Goal: Information Seeking & Learning: Learn about a topic

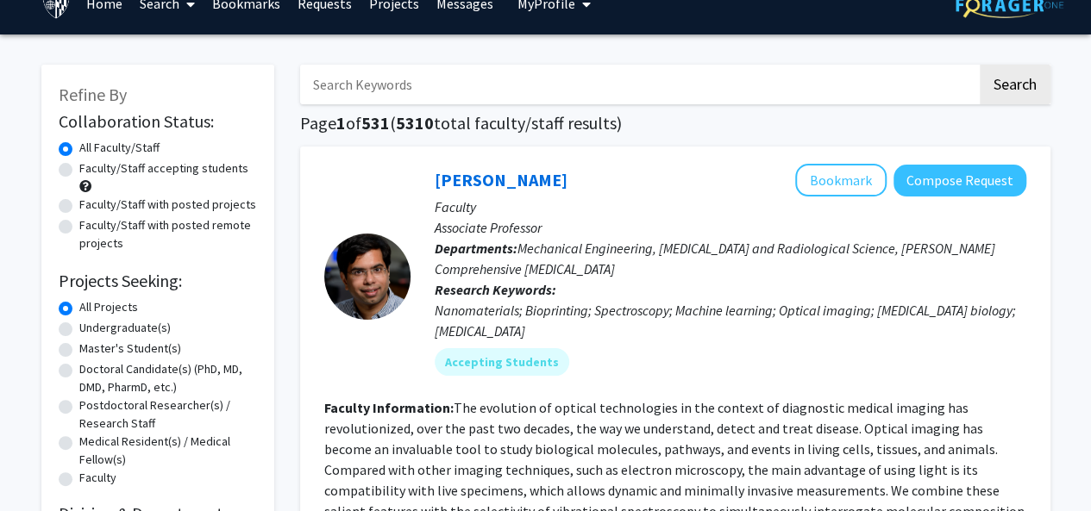
scroll to position [29, 0]
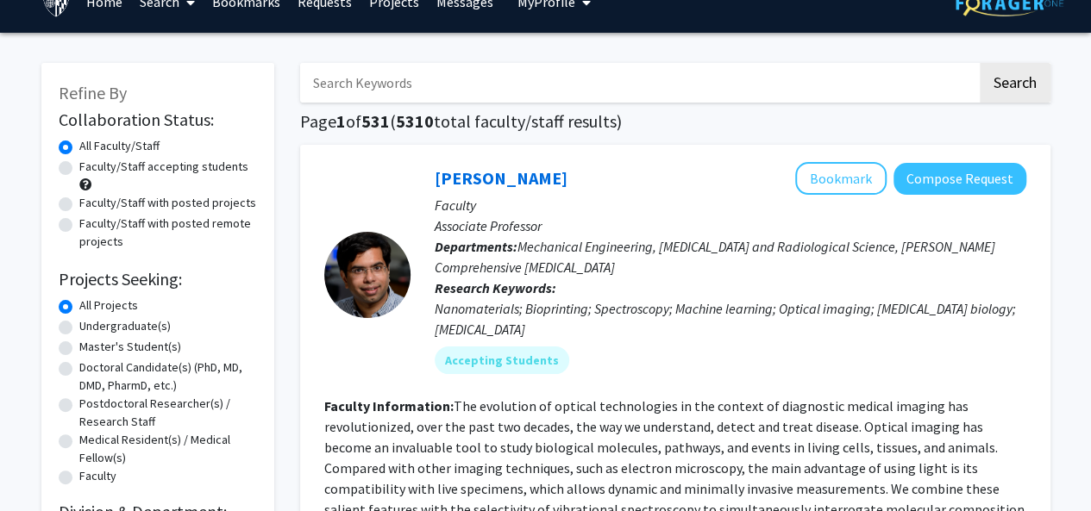
click at [387, 82] on input "Search Keywords" at bounding box center [638, 83] width 677 height 40
type input "[PERSON_NAME]"
click at [980, 63] on button "Search" at bounding box center [1015, 83] width 71 height 40
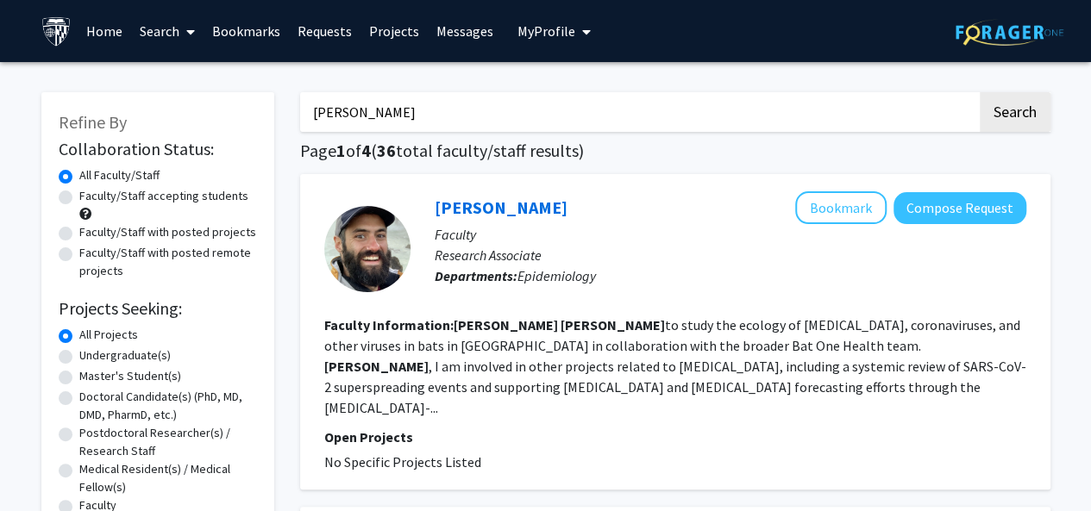
drag, startPoint x: 438, startPoint y: 113, endPoint x: 136, endPoint y: 85, distance: 303.1
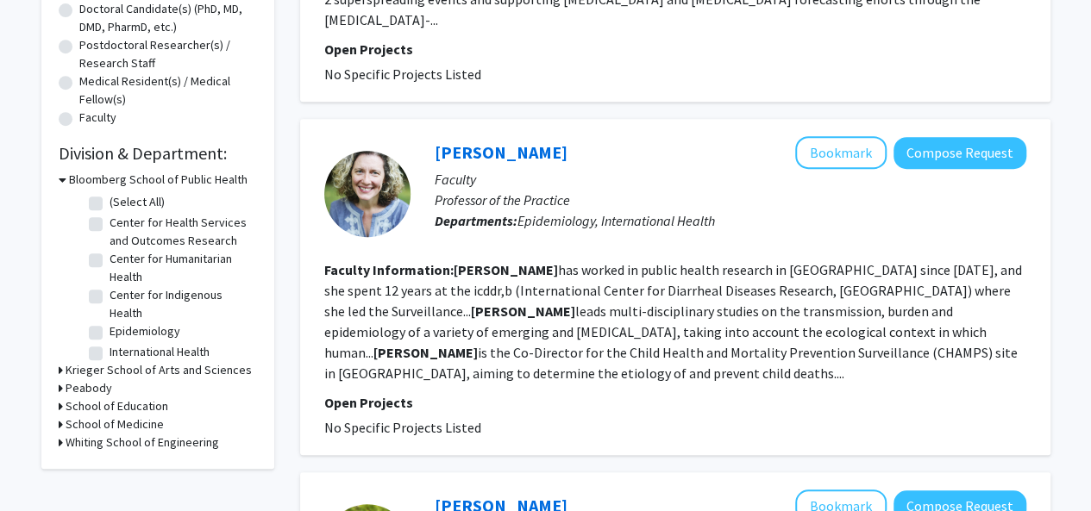
click at [103, 210] on fg-checkbox "(Select All) (Select All)" at bounding box center [171, 203] width 164 height 21
click at [103, 204] on fg-checkbox "(Select All) (Select All)" at bounding box center [171, 203] width 164 height 21
click at [110, 209] on label "(Select All)" at bounding box center [137, 202] width 55 height 18
click at [110, 204] on input "(Select All)" at bounding box center [115, 198] width 11 height 11
checkbox input "true"
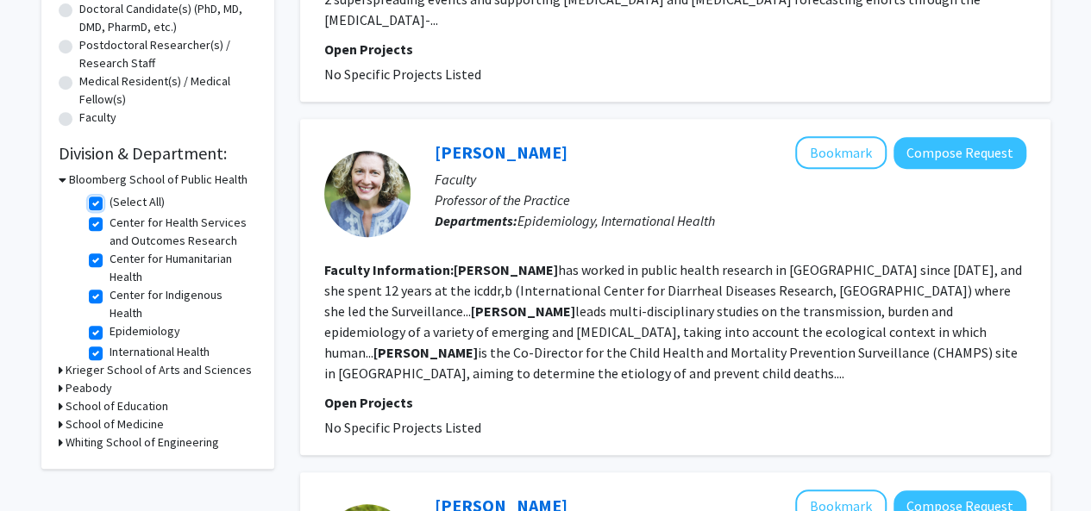
checkbox input "true"
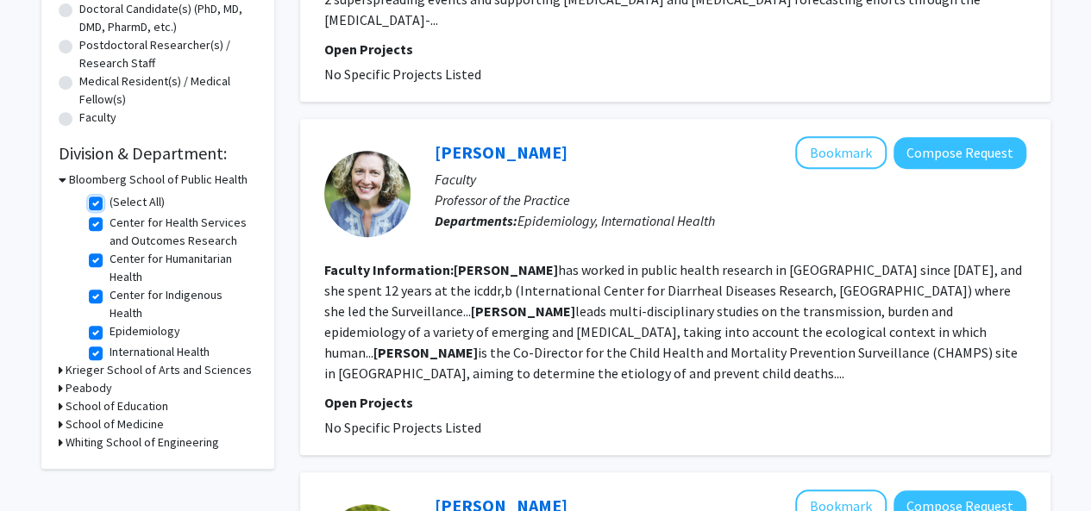
checkbox input "true"
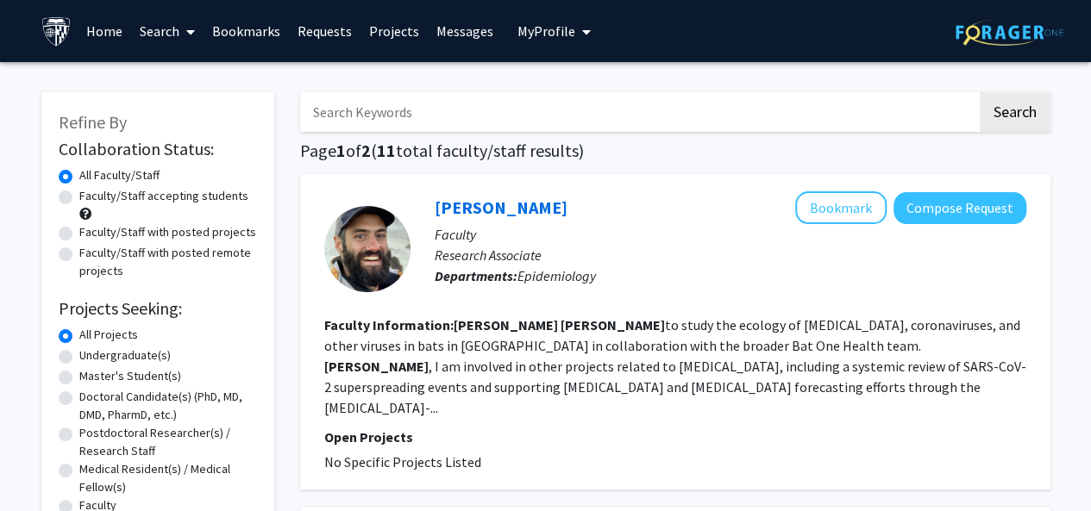
click at [447, 113] on input "Search Keywords" at bounding box center [638, 112] width 677 height 40
click at [1031, 102] on button "Search" at bounding box center [1015, 112] width 71 height 40
checkbox input "false"
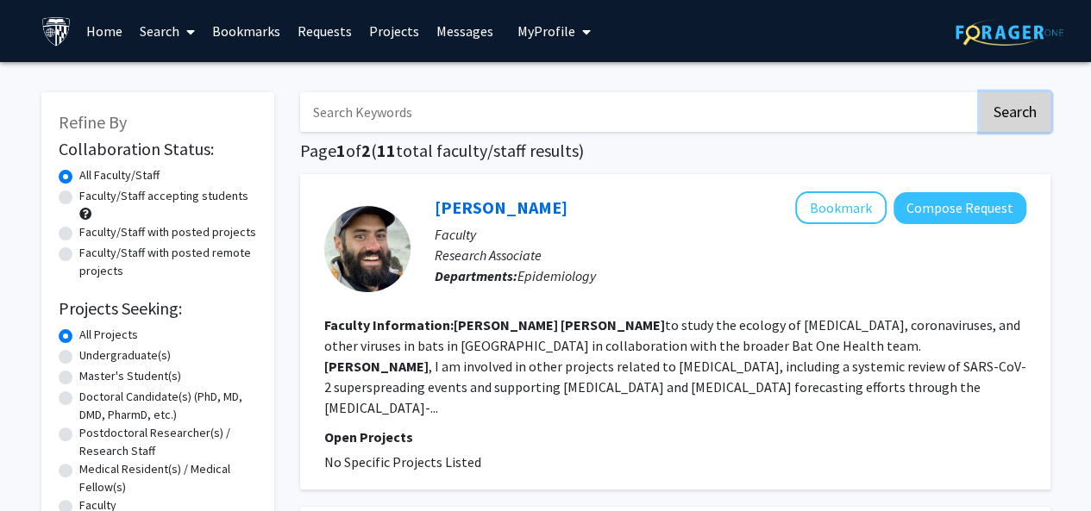
checkbox input "false"
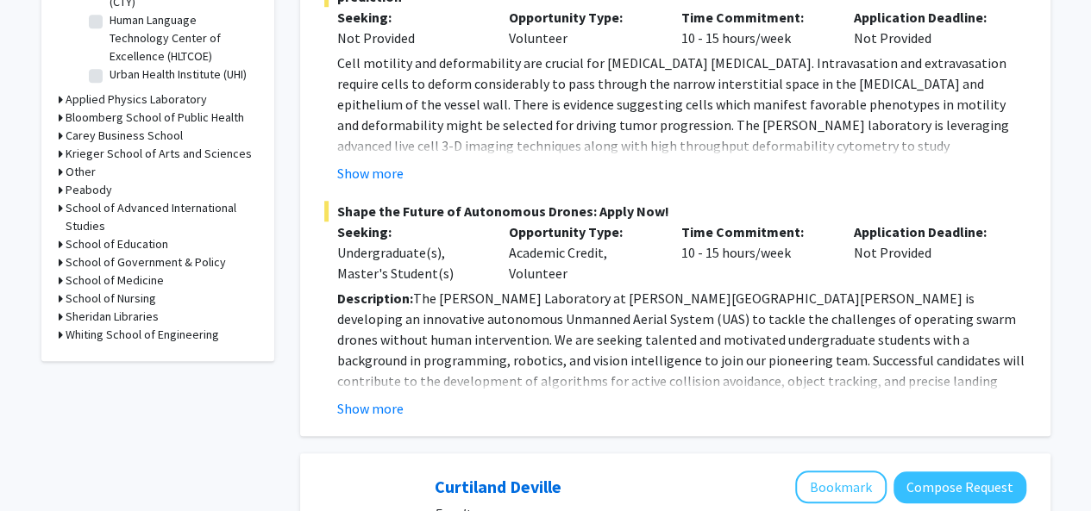
scroll to position [663, 0]
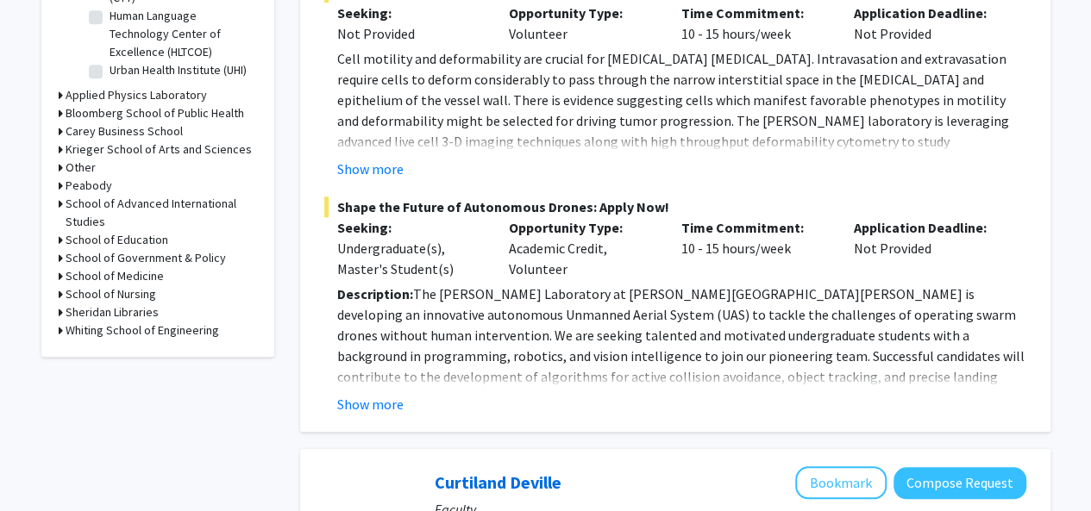
click at [154, 115] on h3 "Bloomberg School of Public Health" at bounding box center [155, 113] width 179 height 18
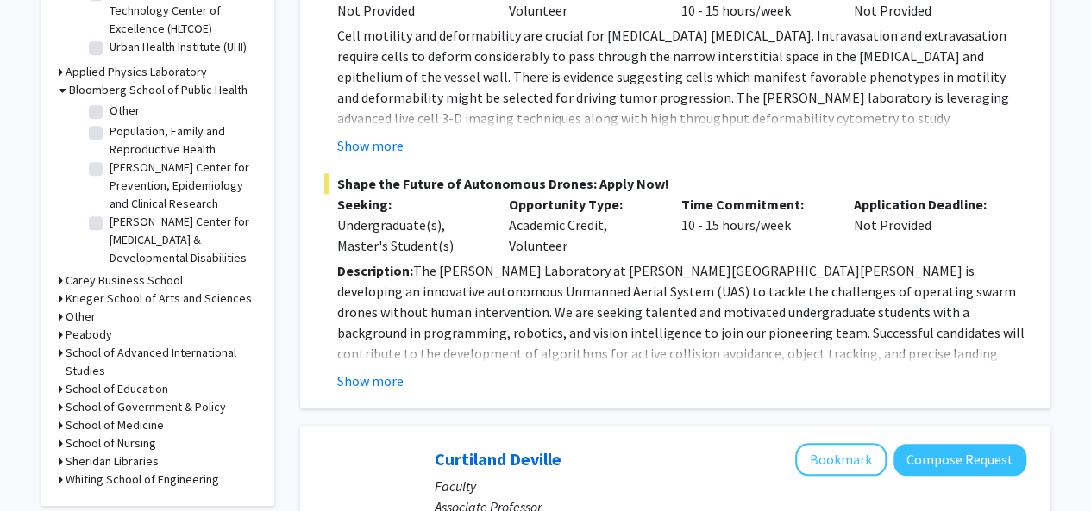
scroll to position [964, 0]
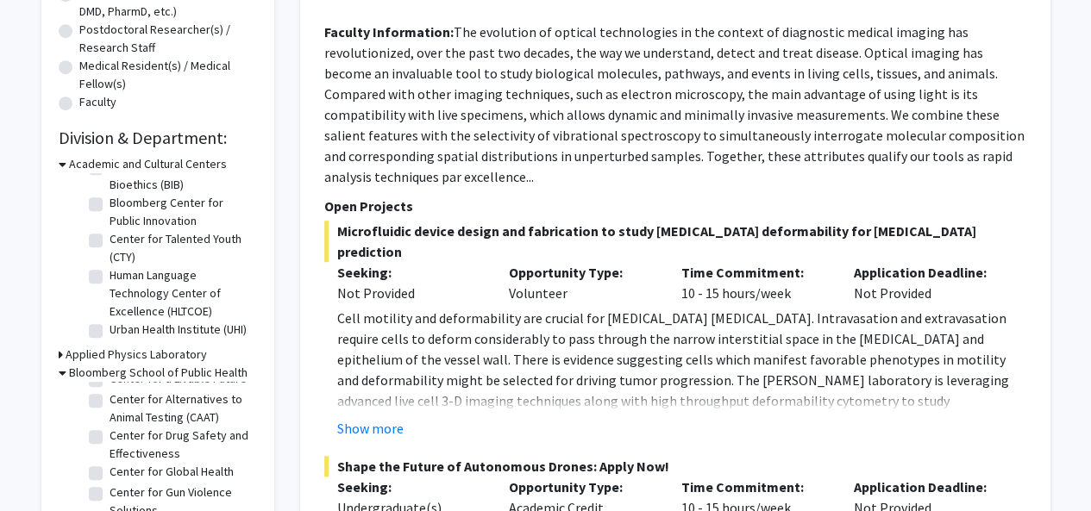
scroll to position [0, 0]
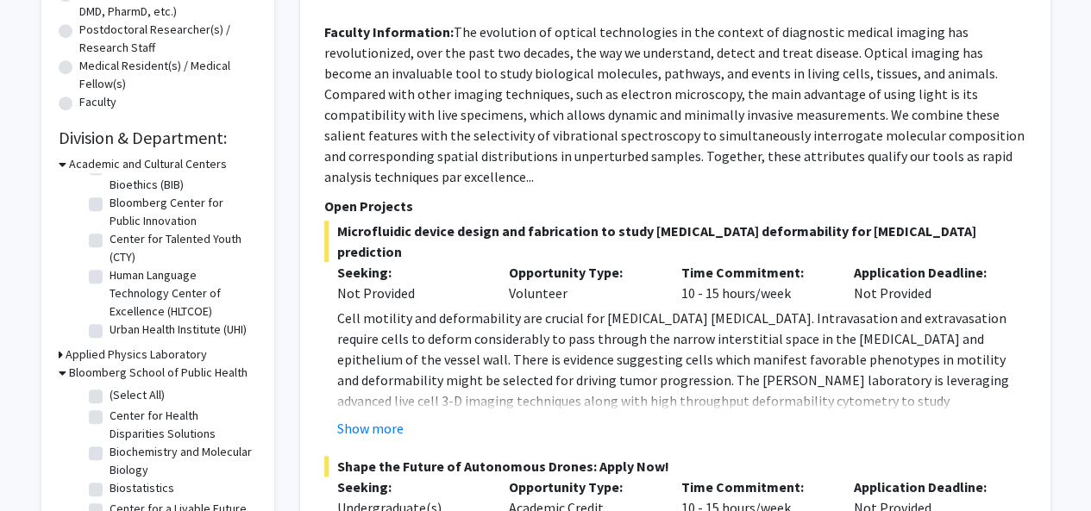
click at [110, 396] on label "(Select All)" at bounding box center [137, 395] width 55 height 18
click at [110, 396] on input "(Select All)" at bounding box center [115, 391] width 11 height 11
checkbox input "true"
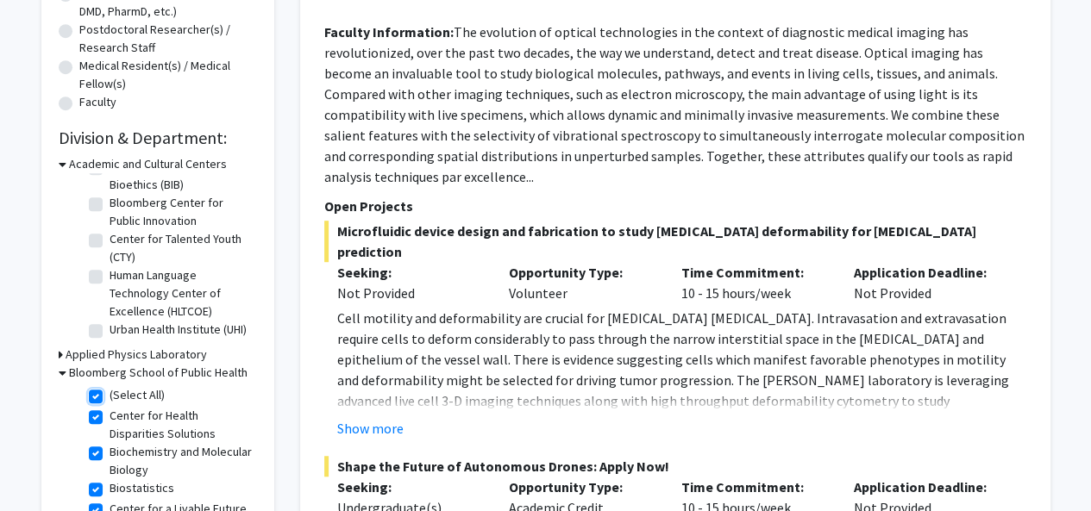
checkbox input "true"
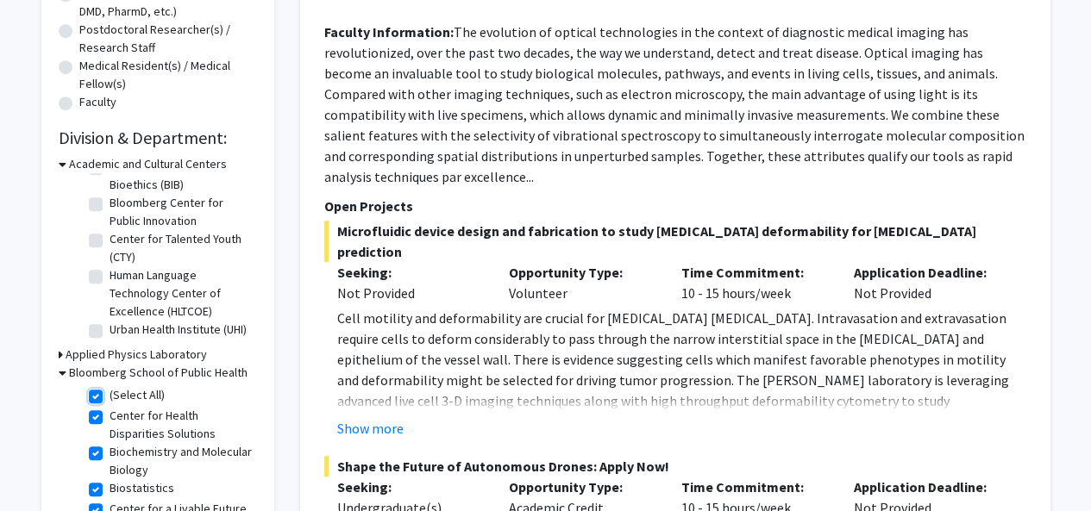
checkbox input "true"
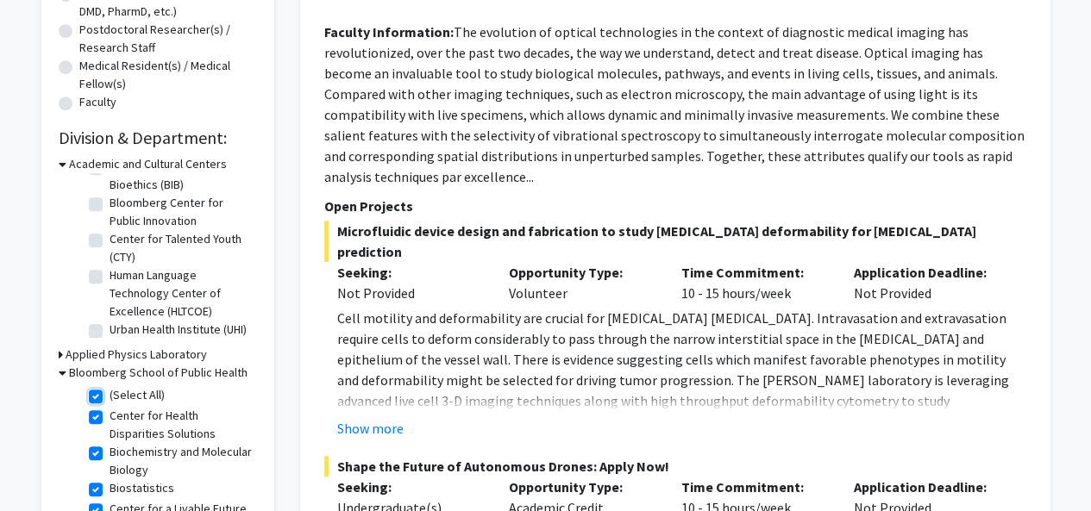
checkbox input "true"
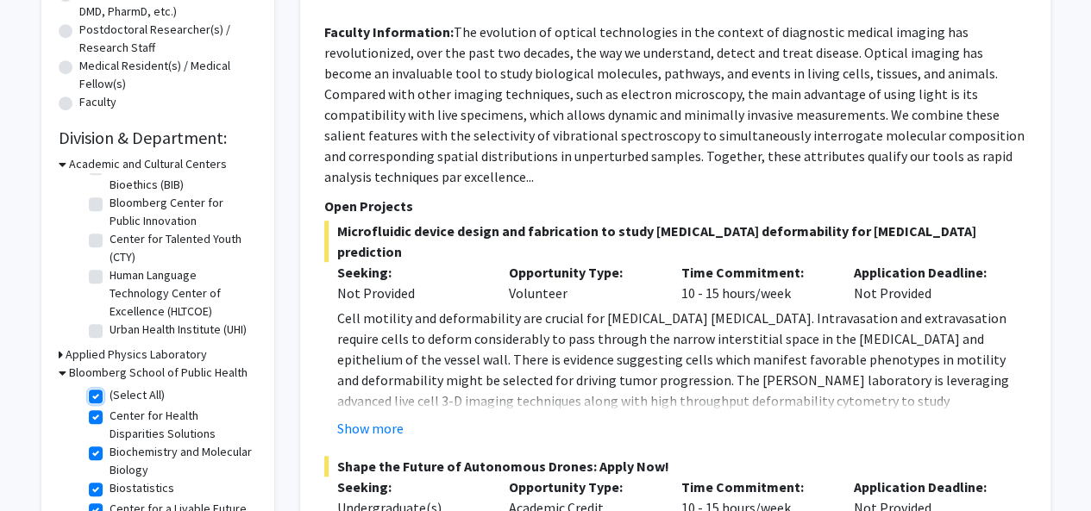
checkbox input "true"
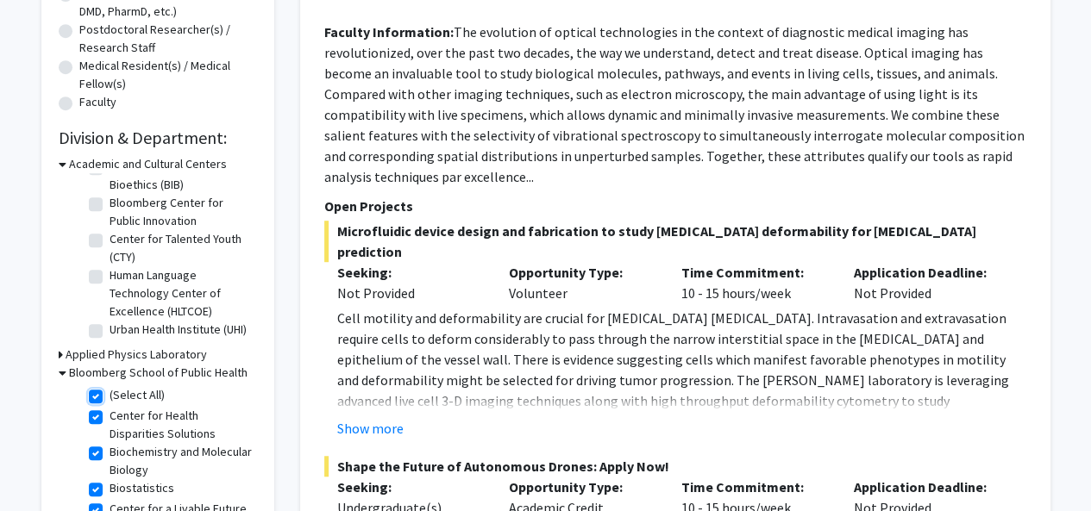
checkbox input "true"
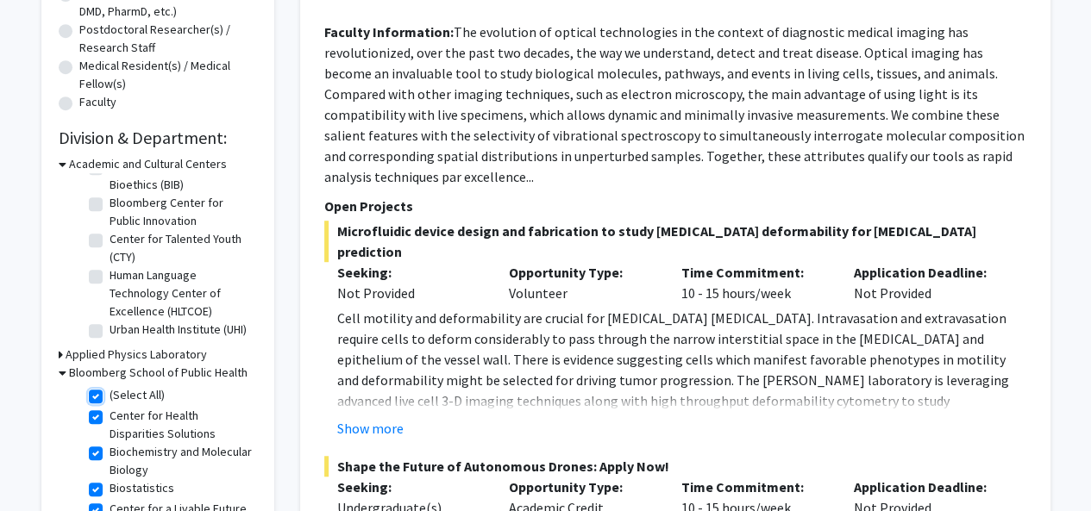
checkbox input "true"
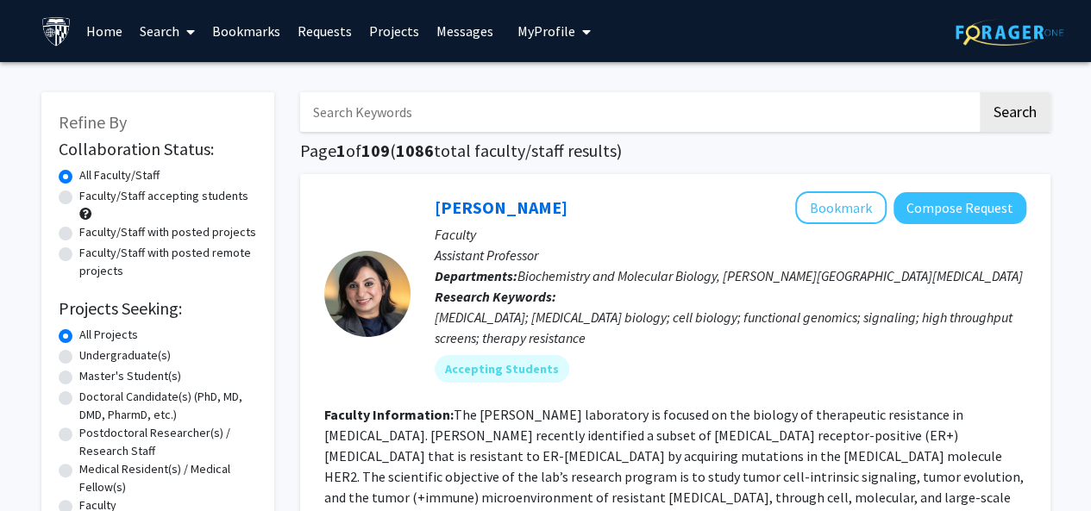
click at [372, 122] on input "Search Keywords" at bounding box center [638, 112] width 677 height 40
type input "infectious"
click at [980, 92] on button "Search" at bounding box center [1015, 112] width 71 height 40
checkbox input "false"
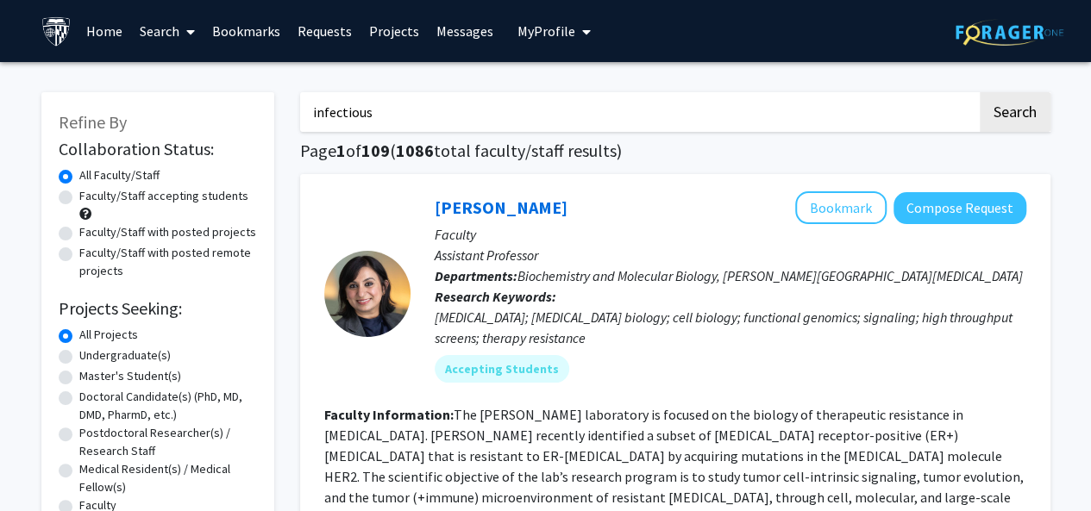
checkbox input "false"
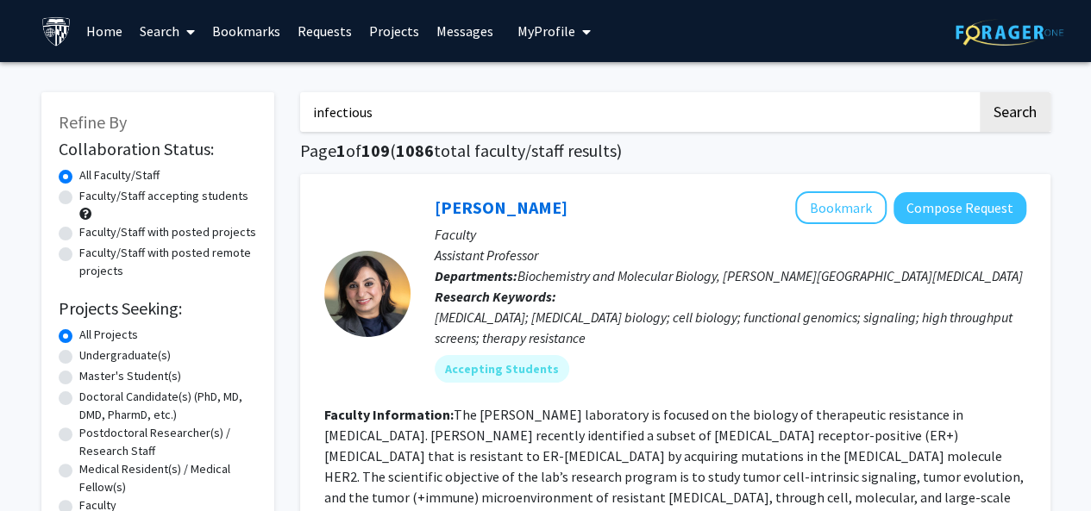
checkbox input "false"
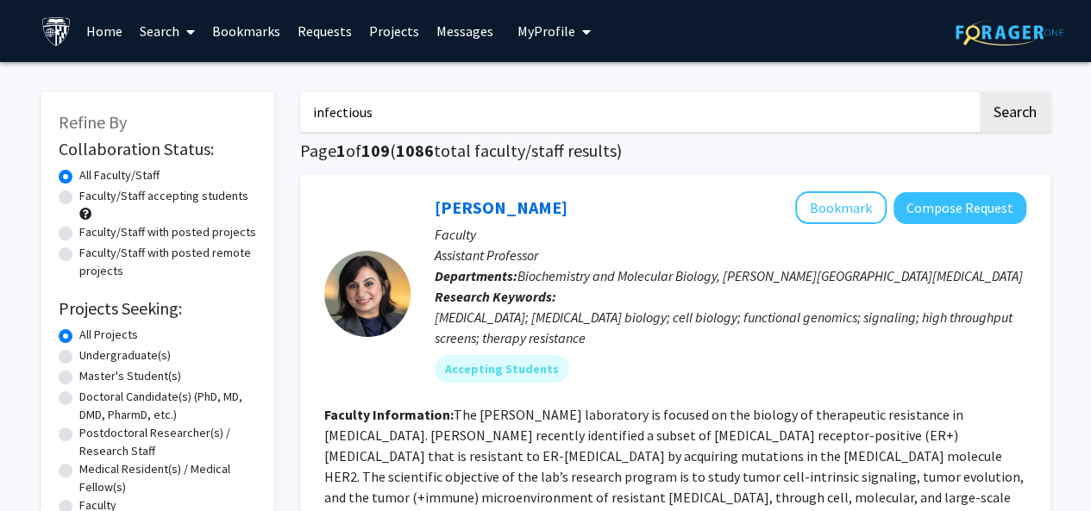
checkbox input "false"
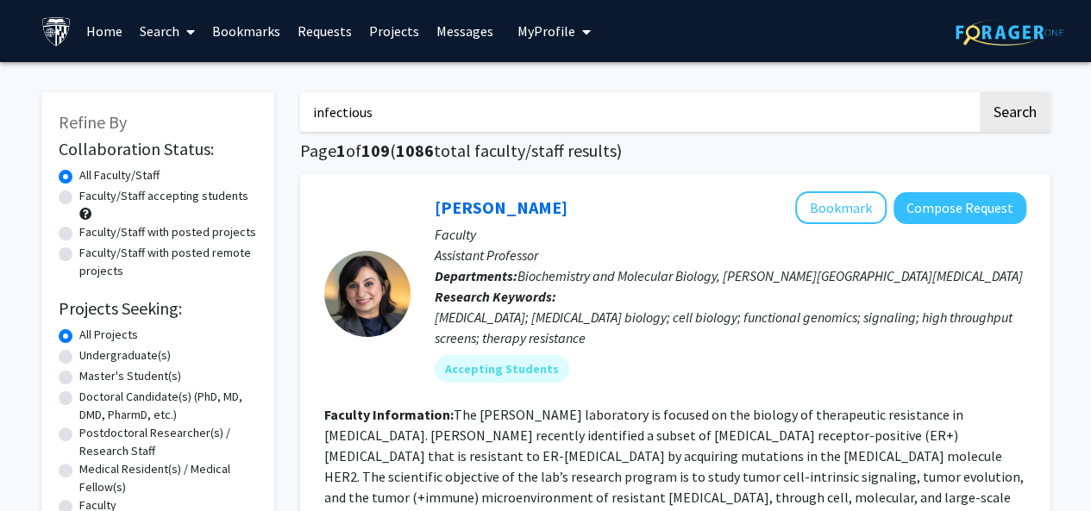
checkbox input "false"
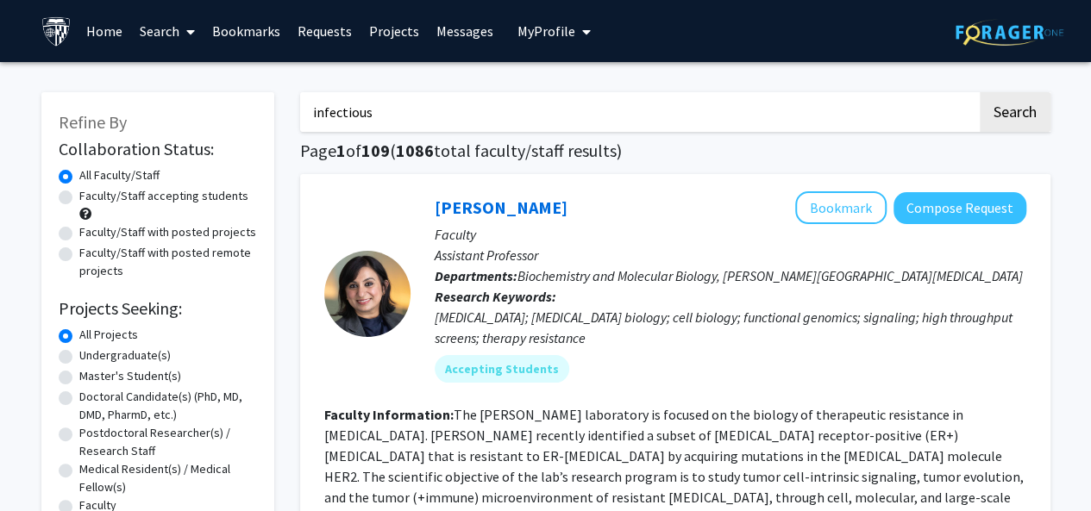
checkbox input "false"
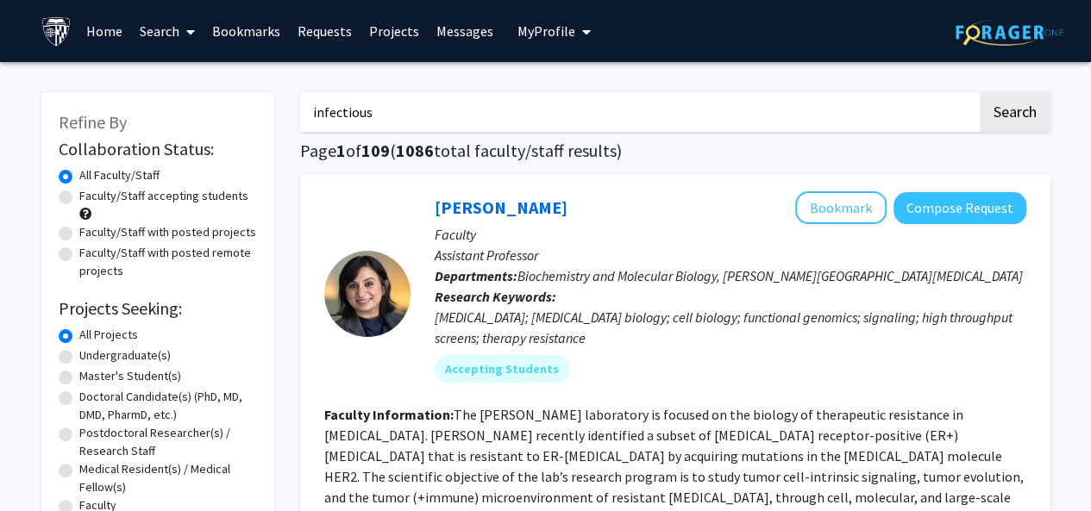
checkbox input "false"
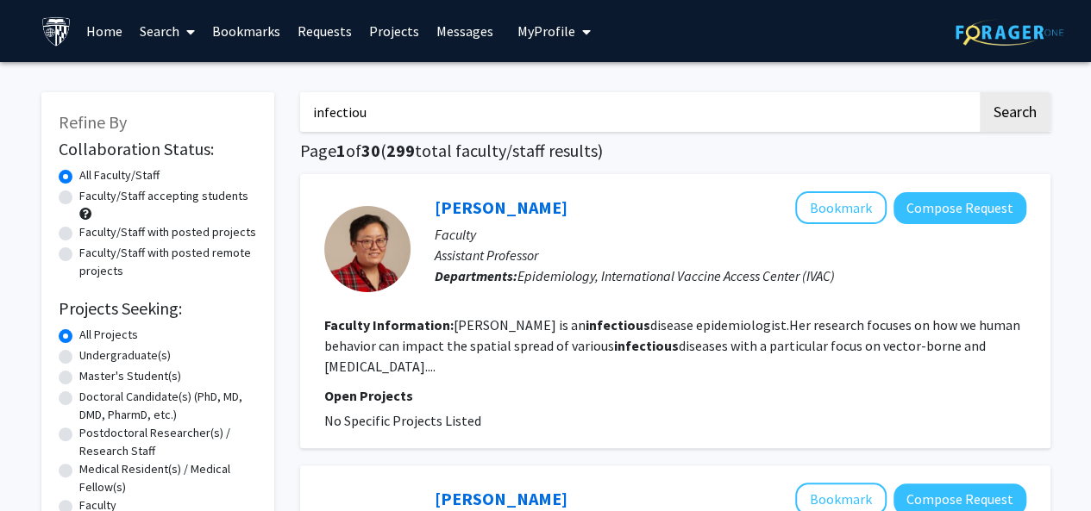
type input "infectiou"
click at [492, 218] on link "[PERSON_NAME]" at bounding box center [501, 208] width 133 height 22
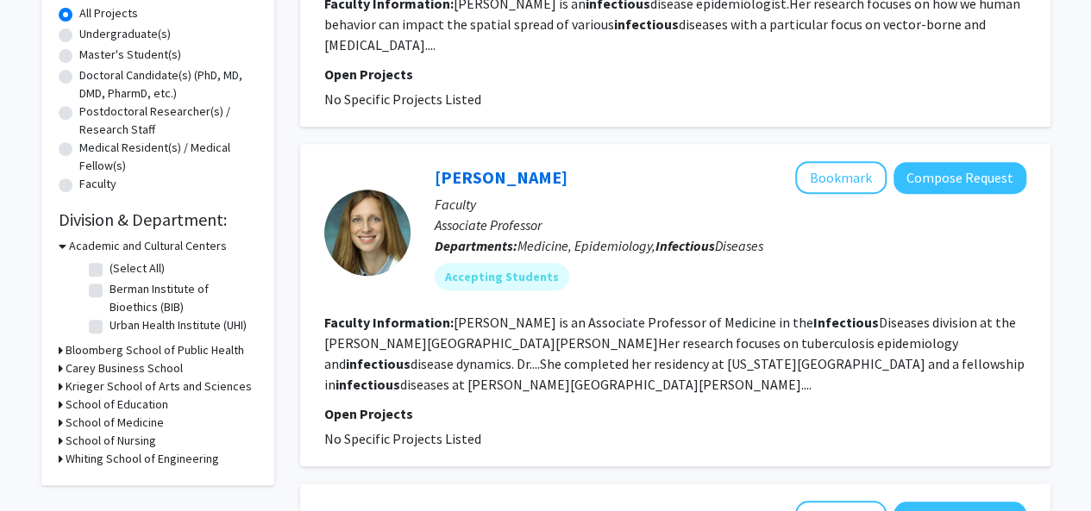
scroll to position [323, 0]
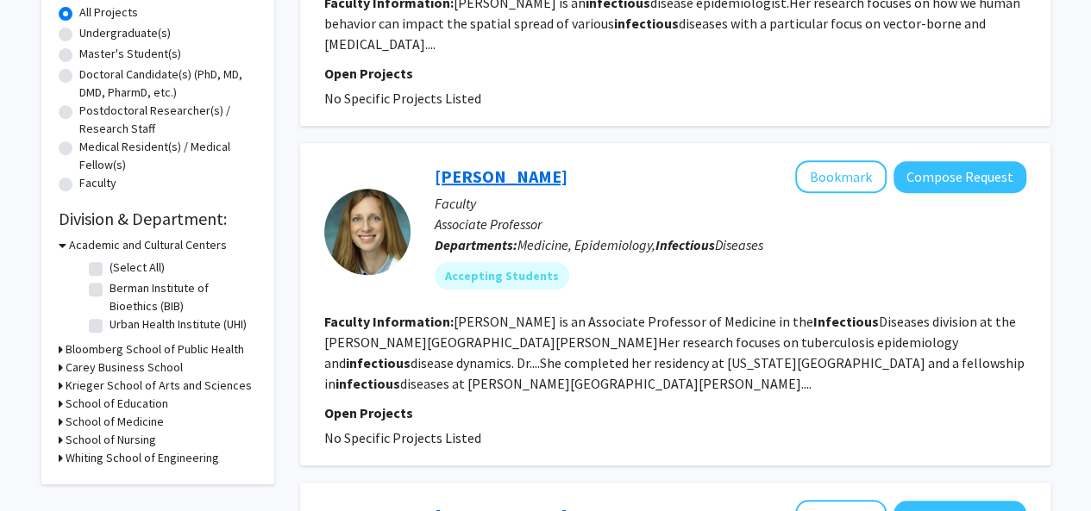
click at [493, 168] on link "[PERSON_NAME]" at bounding box center [501, 177] width 133 height 22
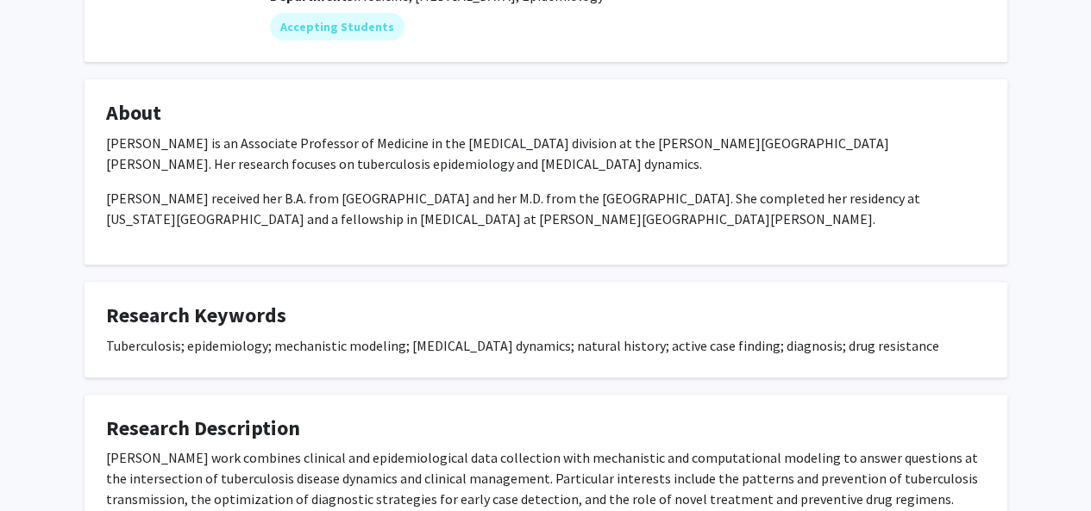
scroll to position [534, 0]
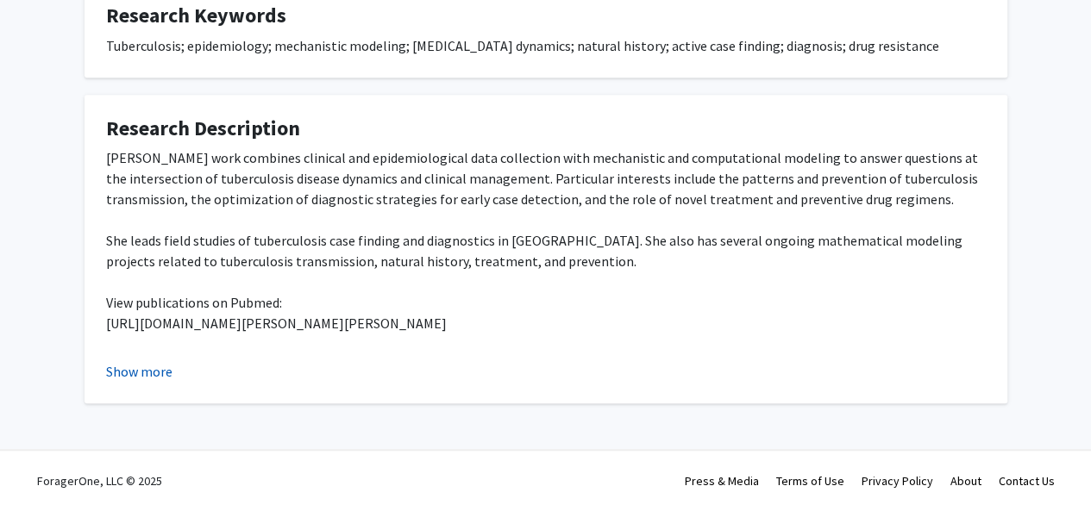
click at [156, 367] on button "Show more" at bounding box center [139, 371] width 66 height 21
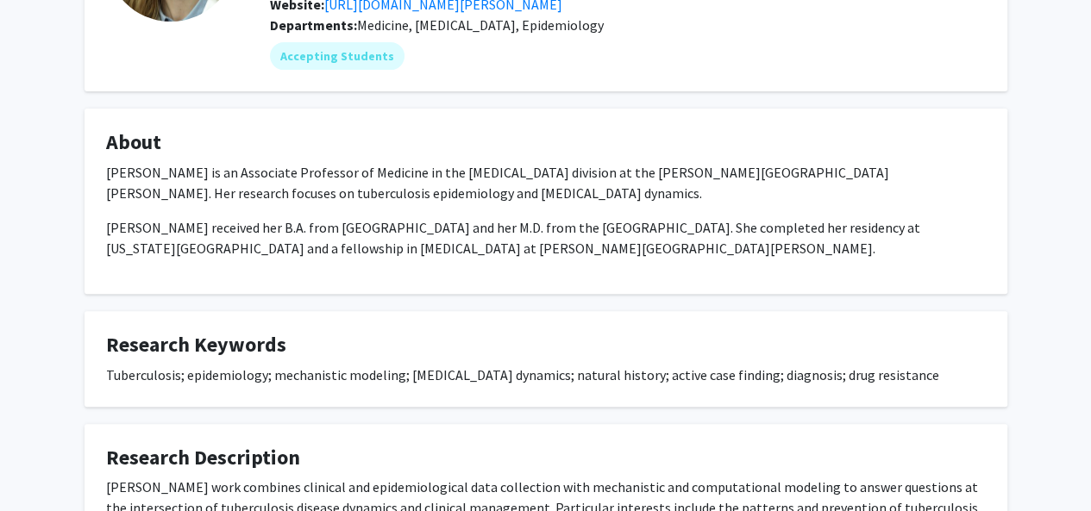
scroll to position [72, 0]
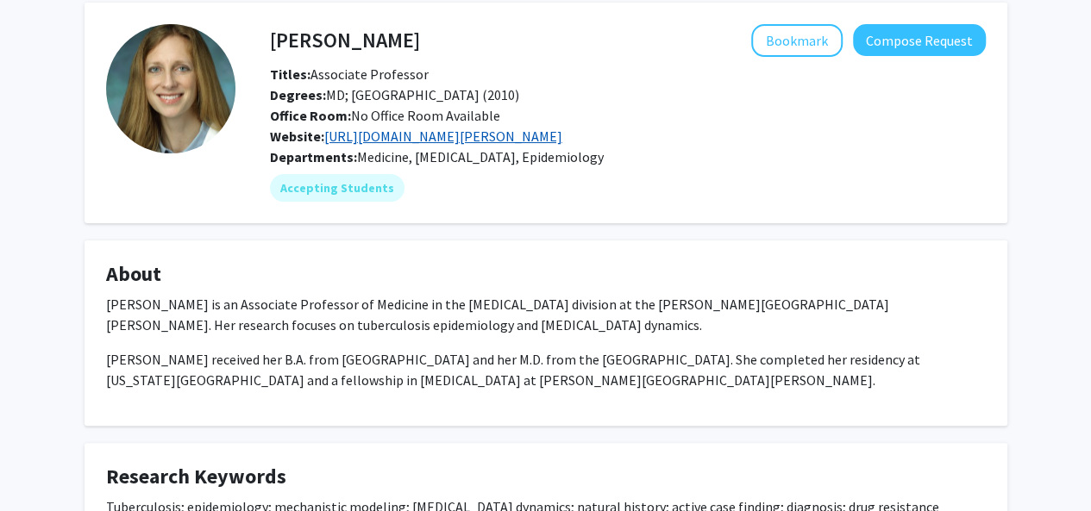
click at [562, 133] on link "[URL][DOMAIN_NAME][PERSON_NAME]" at bounding box center [443, 136] width 238 height 17
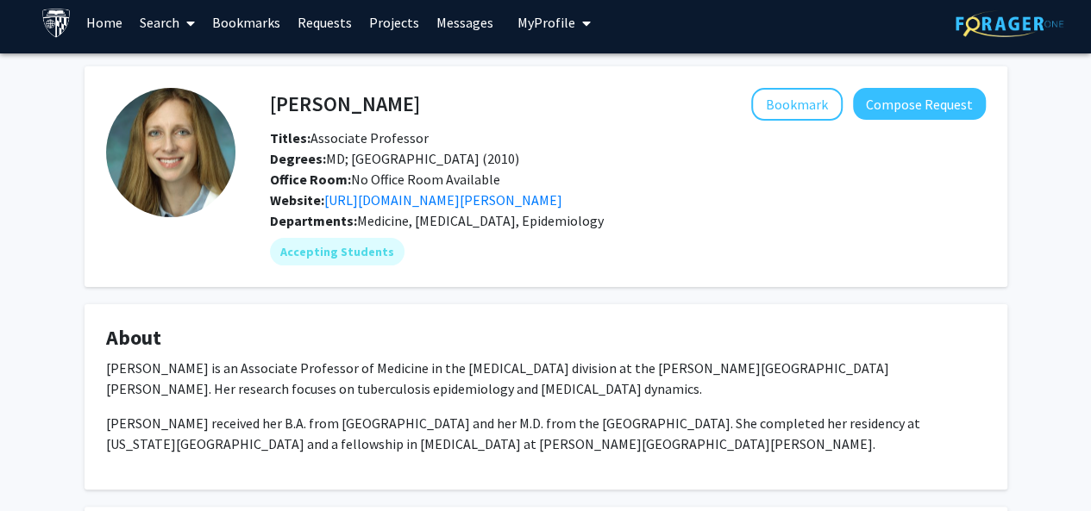
scroll to position [0, 0]
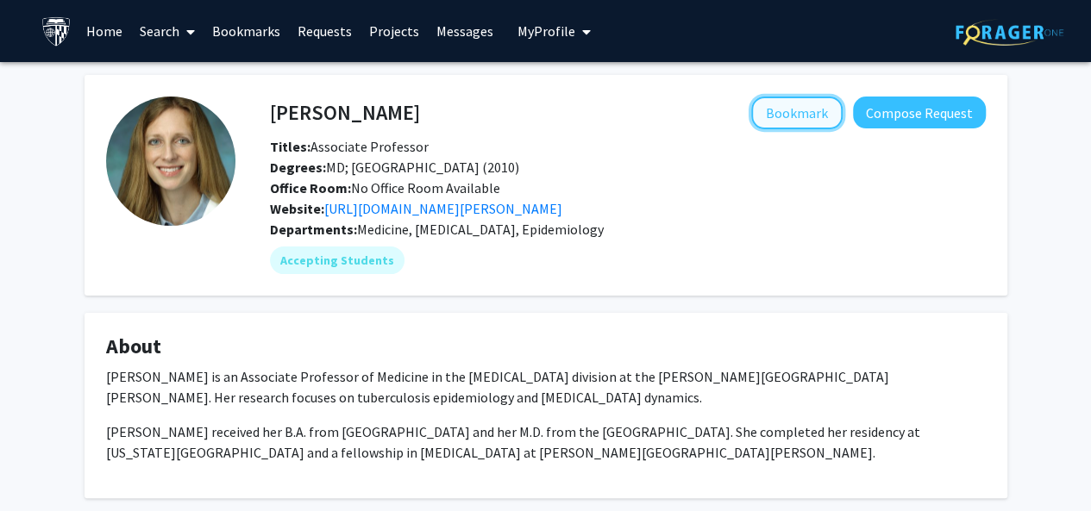
click at [809, 116] on button "Bookmark" at bounding box center [796, 113] width 91 height 33
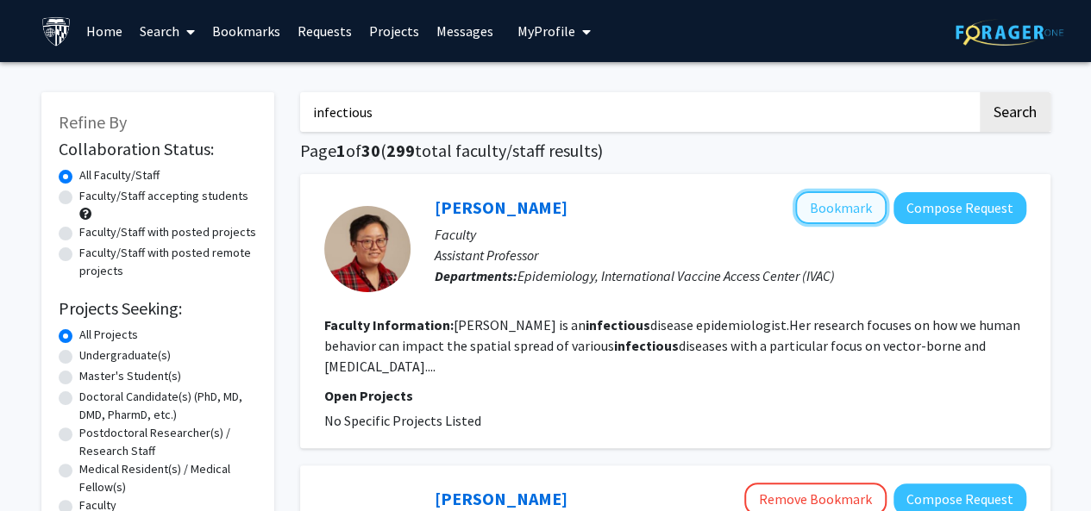
click at [850, 209] on button "Bookmark" at bounding box center [840, 207] width 91 height 33
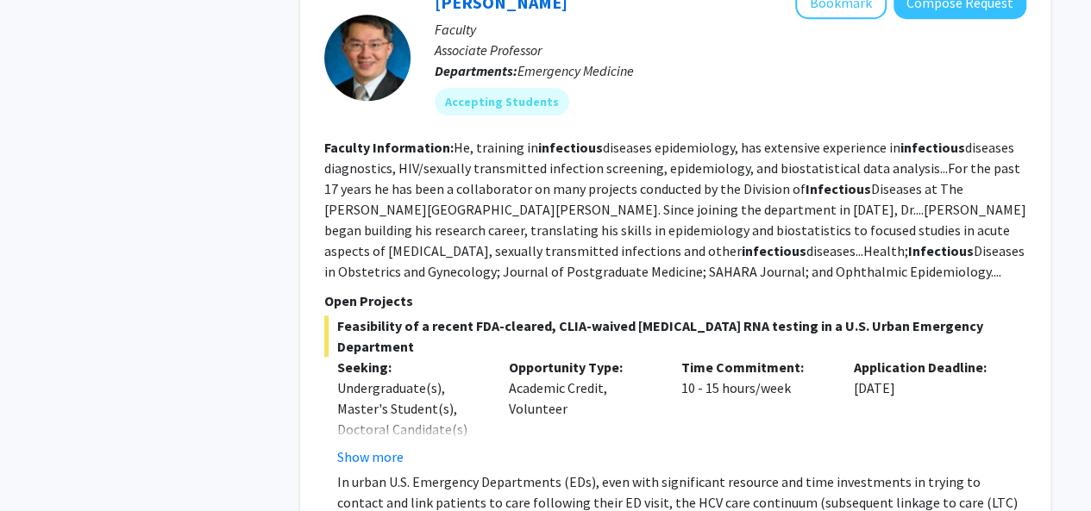
scroll to position [844, 0]
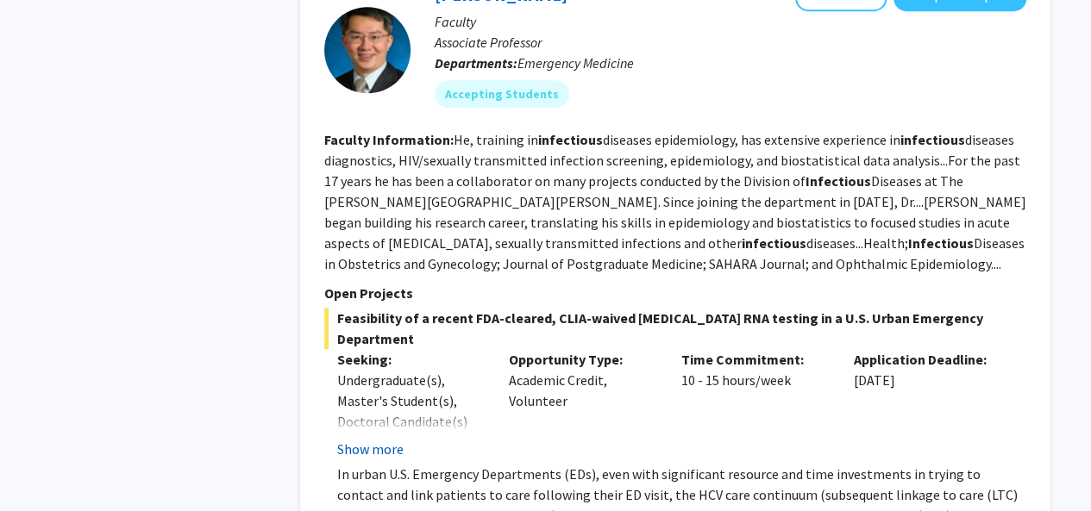
click at [383, 439] on button "Show more" at bounding box center [370, 449] width 66 height 21
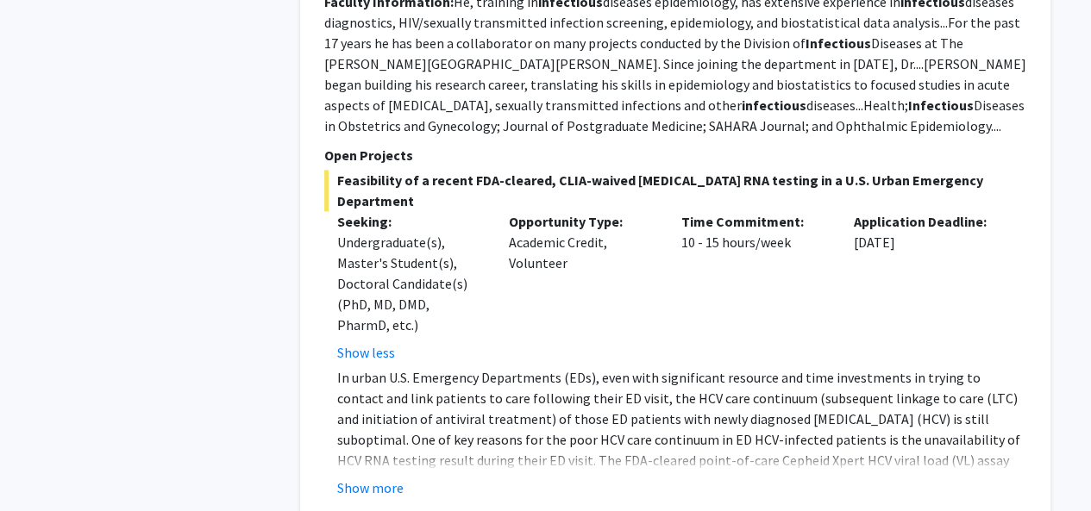
scroll to position [983, 0]
click at [366, 477] on button "Show more" at bounding box center [370, 487] width 66 height 21
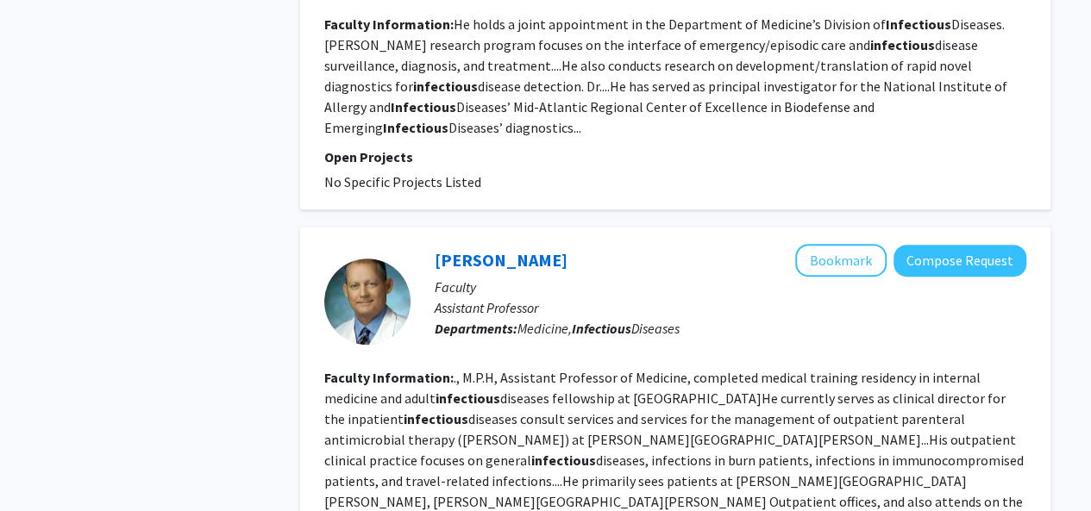
scroll to position [3645, 0]
